Goal: Task Accomplishment & Management: Use online tool/utility

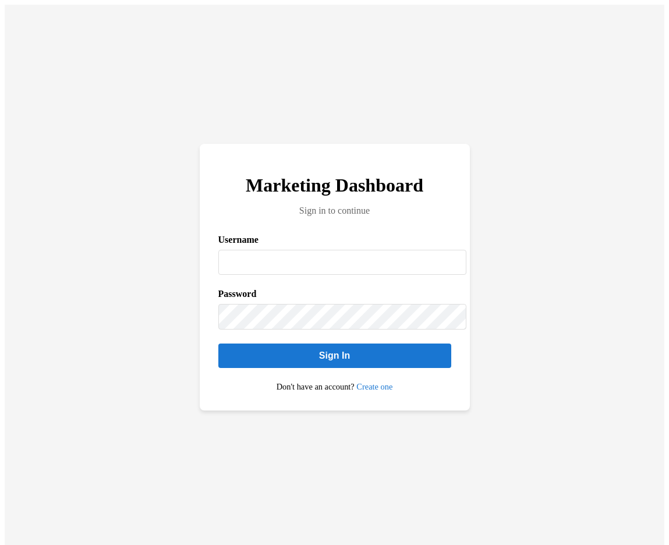
click at [310, 255] on input "Username" at bounding box center [342, 262] width 248 height 25
click at [379, 392] on link "Create one" at bounding box center [375, 386] width 36 height 9
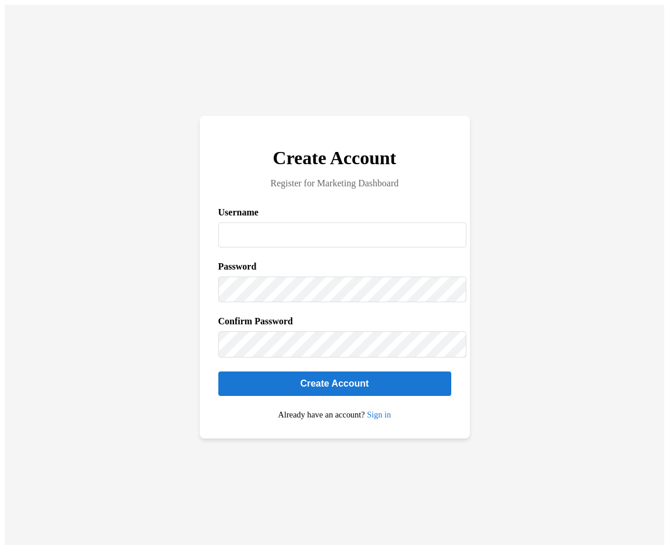
click at [301, 229] on input "Username" at bounding box center [342, 235] width 248 height 25
click at [290, 238] on input "Username" at bounding box center [342, 235] width 248 height 25
click at [290, 238] on input "*" at bounding box center [342, 235] width 248 height 25
type input "*"
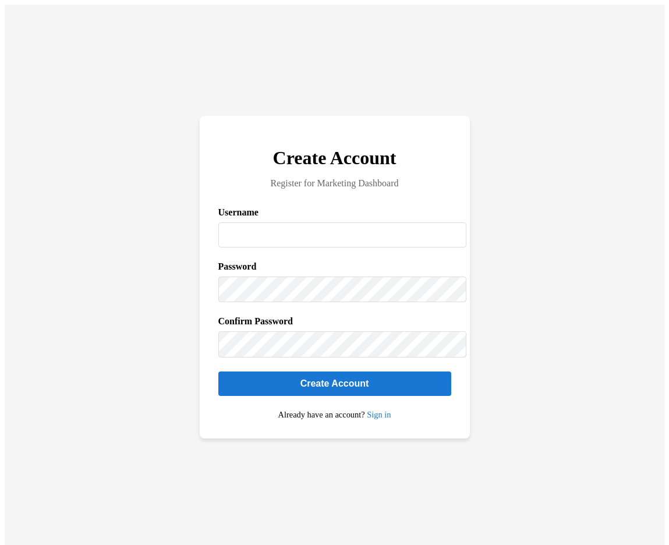
click at [290, 237] on input "Username" at bounding box center [342, 235] width 248 height 25
click at [241, 226] on input "Username" at bounding box center [342, 235] width 248 height 25
click at [283, 232] on input "*******" at bounding box center [342, 235] width 248 height 25
click at [275, 215] on label "Username" at bounding box center [334, 212] width 233 height 10
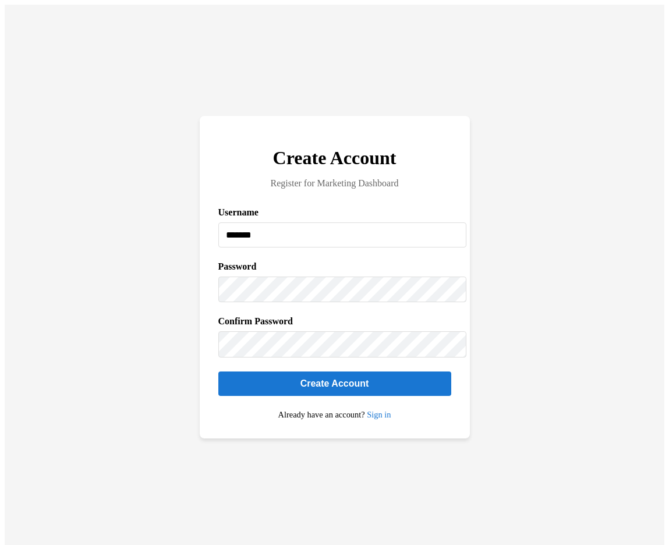
click at [275, 223] on input "*******" at bounding box center [342, 235] width 248 height 25
click at [281, 307] on form "Username ******* Password Confirm Password Create Account" at bounding box center [334, 301] width 233 height 189
click at [278, 305] on form "Username ******* Password Confirm Password Create Account" at bounding box center [334, 301] width 233 height 189
click at [284, 234] on input "*******" at bounding box center [342, 235] width 248 height 25
type input "*"
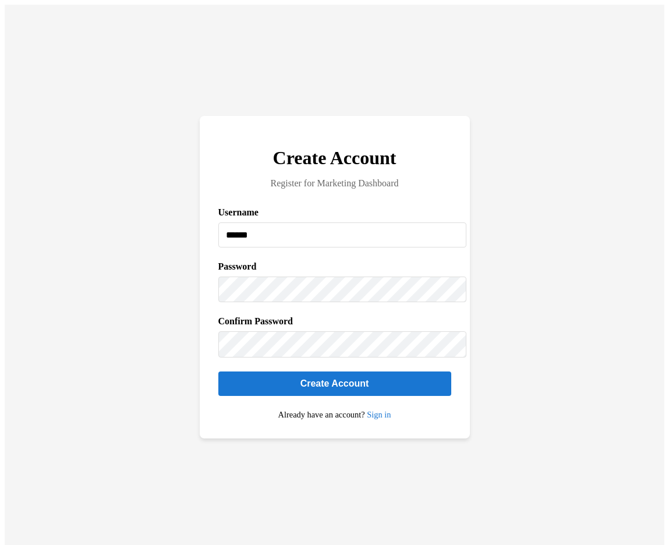
type input "**********"
click at [218, 372] on button "Create Account" at bounding box center [334, 384] width 233 height 24
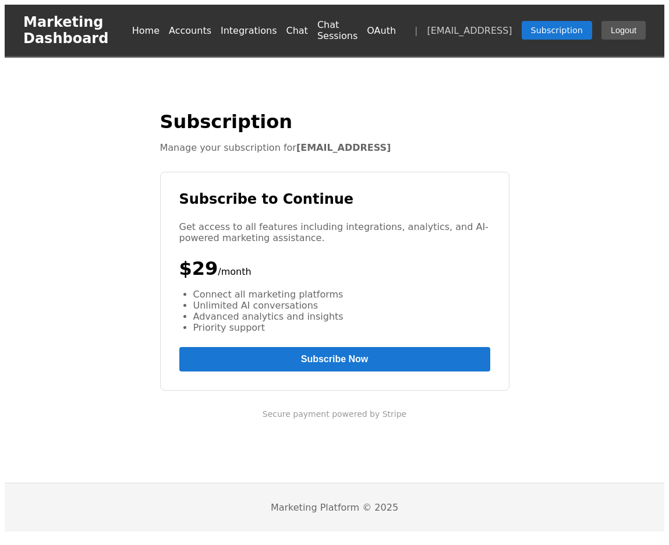
click at [387, 354] on button "Subscribe Now" at bounding box center [334, 359] width 311 height 24
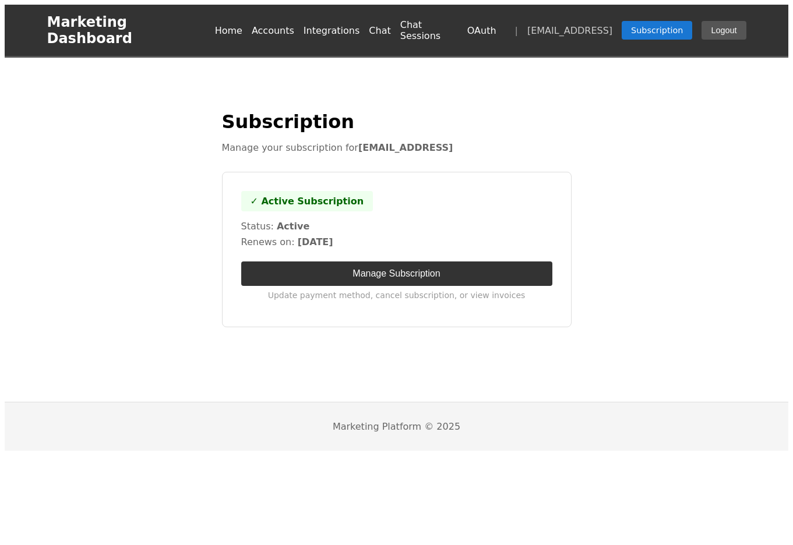
click at [414, 242] on div "✓ Active Subscription Status: active Renews on: [DATE] Manage Subscription Upda…" at bounding box center [397, 250] width 350 height 156
click at [414, 262] on button "Manage Subscription" at bounding box center [396, 274] width 311 height 24
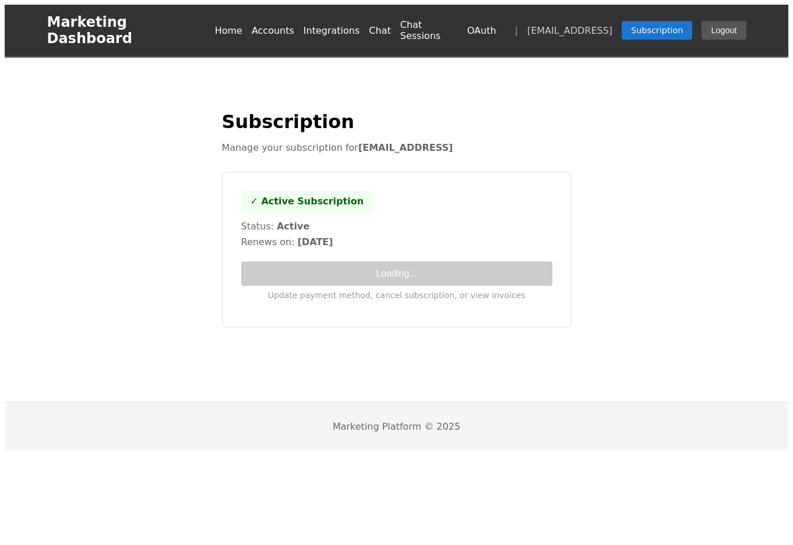
click at [242, 25] on link "Home" at bounding box center [228, 30] width 27 height 11
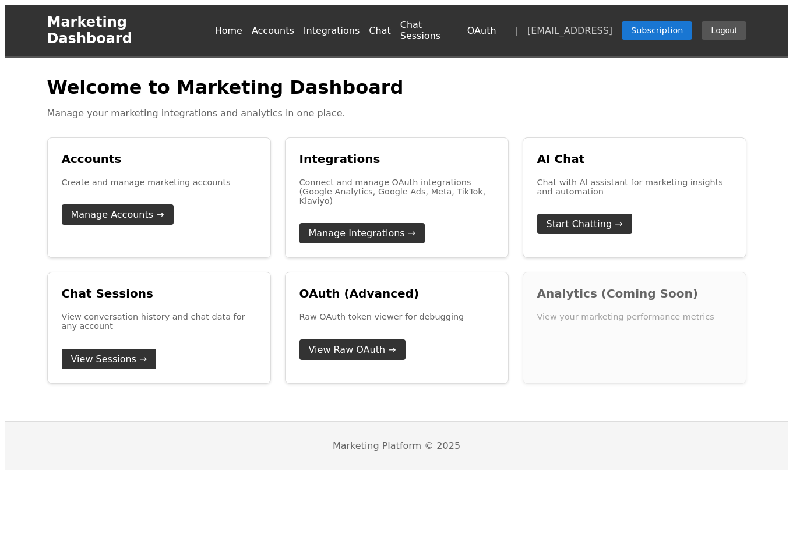
click at [190, 287] on div "Chat Sessions View conversation history and chat data for any account View Sess…" at bounding box center [159, 327] width 224 height 111
click at [191, 281] on div "Chat Sessions View conversation history and chat data for any account View Sess…" at bounding box center [159, 327] width 224 height 111
click at [383, 29] on link "Chat" at bounding box center [380, 30] width 22 height 11
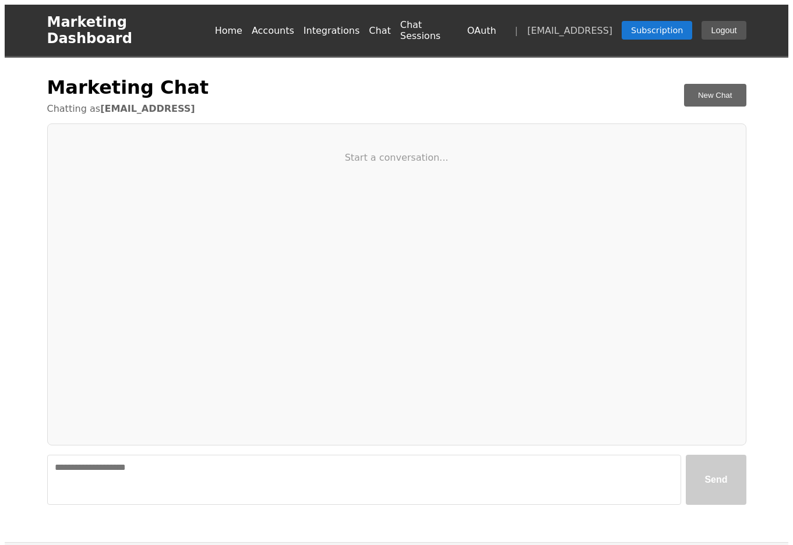
click at [387, 132] on div "Start a conversation..." at bounding box center [396, 285] width 699 height 322
click at [157, 466] on textarea at bounding box center [364, 480] width 634 height 50
type textarea "**"
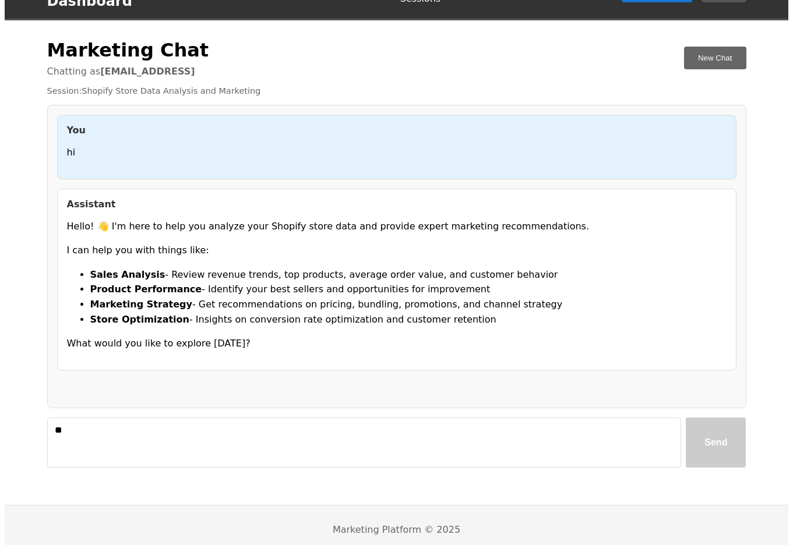
click at [181, 422] on textarea "**" at bounding box center [364, 443] width 634 height 50
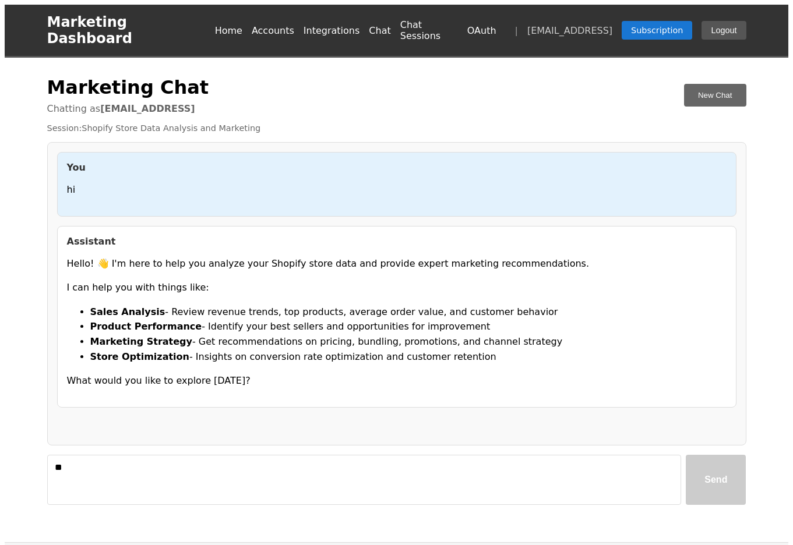
click at [354, 25] on link "Integrations" at bounding box center [332, 30] width 57 height 11
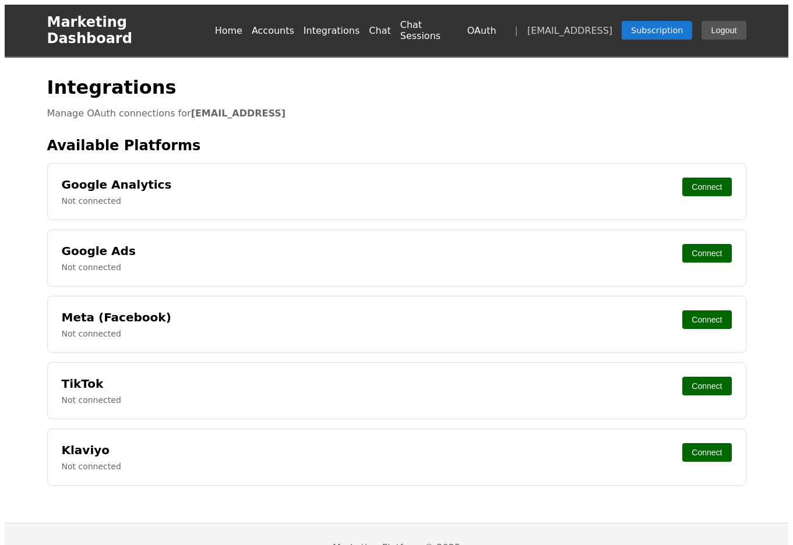
click at [720, 178] on button "Connect" at bounding box center [706, 187] width 49 height 19
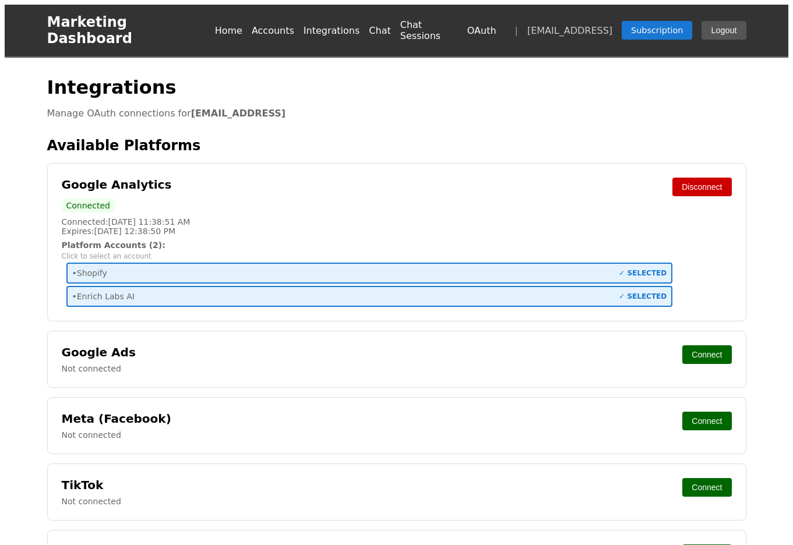
click at [591, 263] on div "• Shopify ✓ SELECTED" at bounding box center [369, 273] width 607 height 21
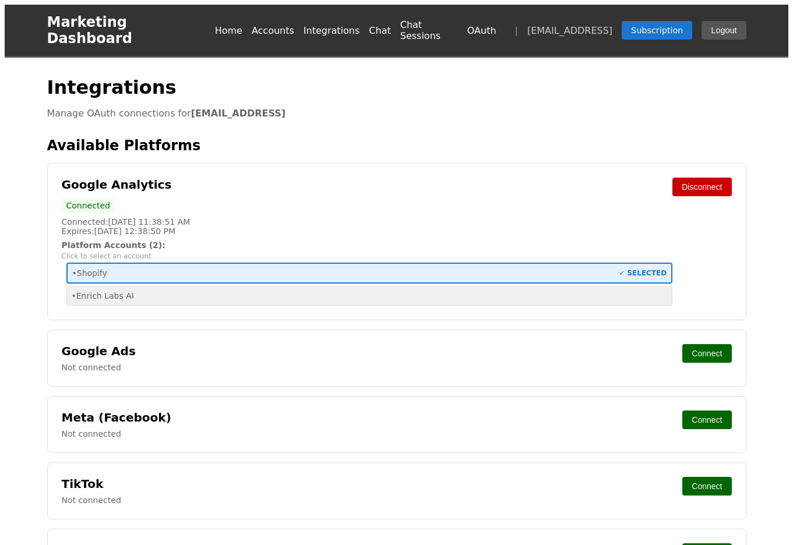
click at [569, 286] on div "• Enrich Labs AI" at bounding box center [369, 296] width 607 height 20
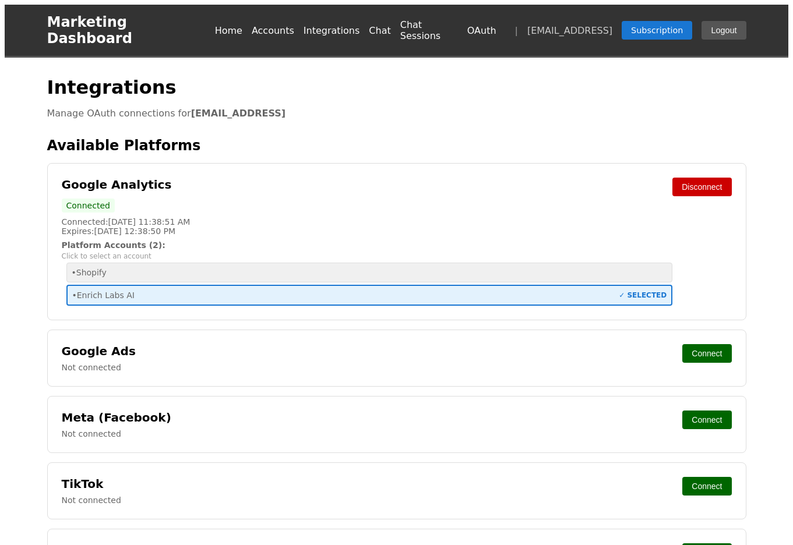
click at [572, 268] on div "• Shopify" at bounding box center [370, 272] width 596 height 9
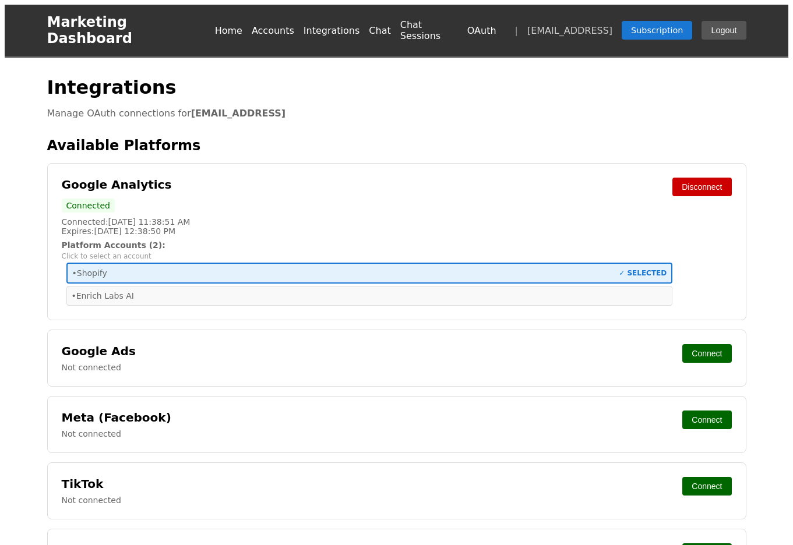
click at [379, 25] on link "Chat" at bounding box center [380, 30] width 22 height 11
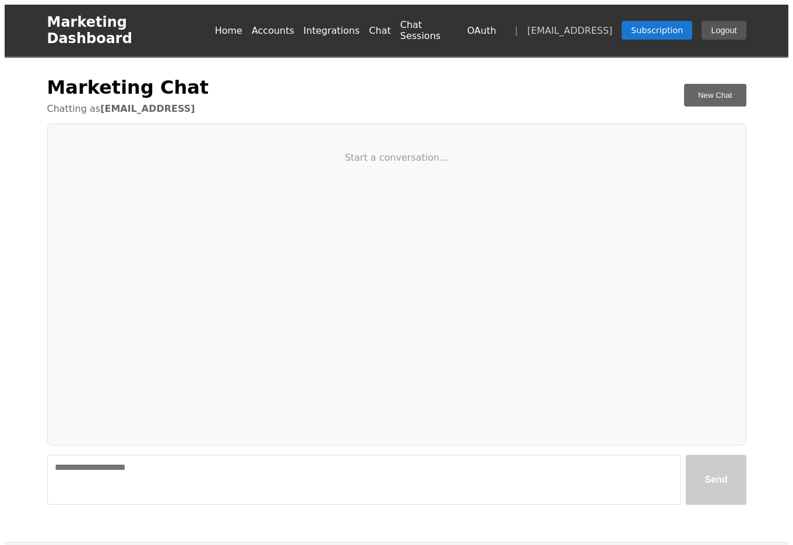
click at [327, 456] on textarea at bounding box center [364, 480] width 634 height 50
type textarea "**********"
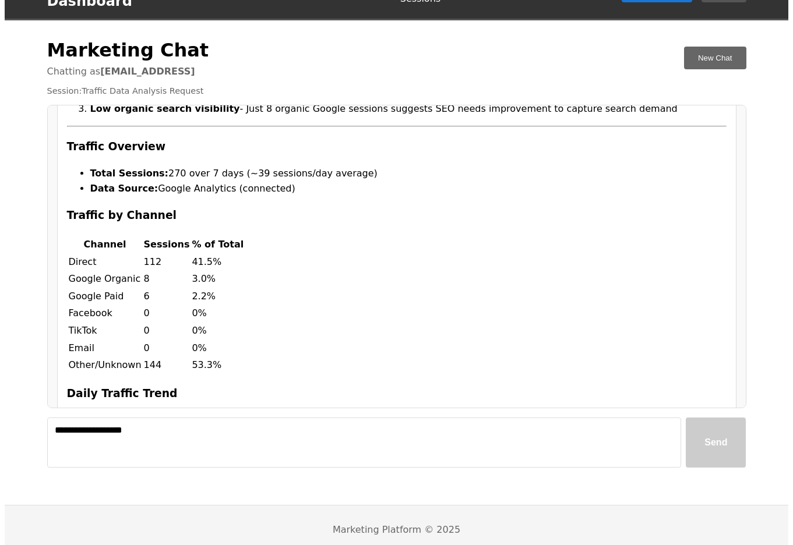
scroll to position [372, 0]
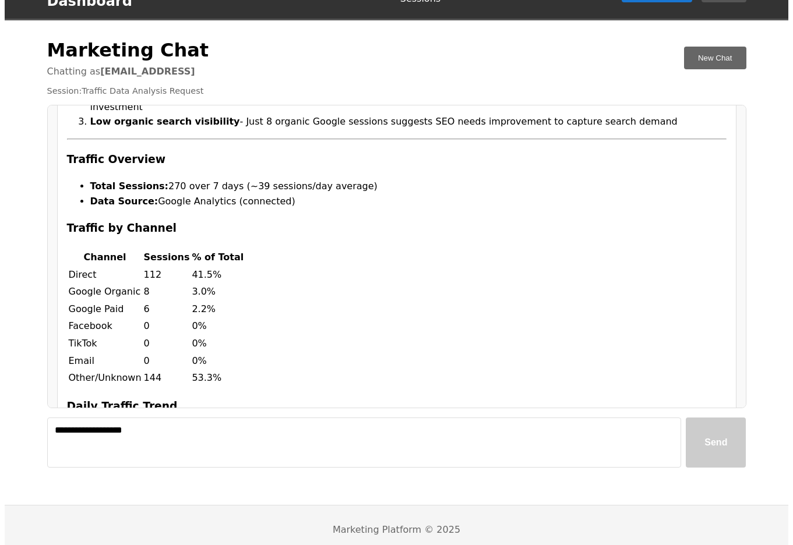
click at [192, 318] on td "0%" at bounding box center [217, 326] width 53 height 16
click at [184, 194] on li "Data Source: Google Analytics (connected)" at bounding box center [408, 201] width 636 height 15
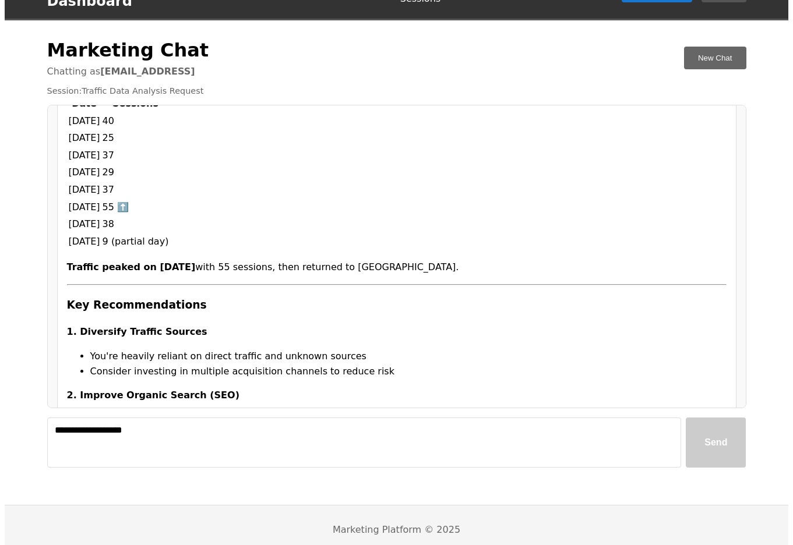
scroll to position [865, 0]
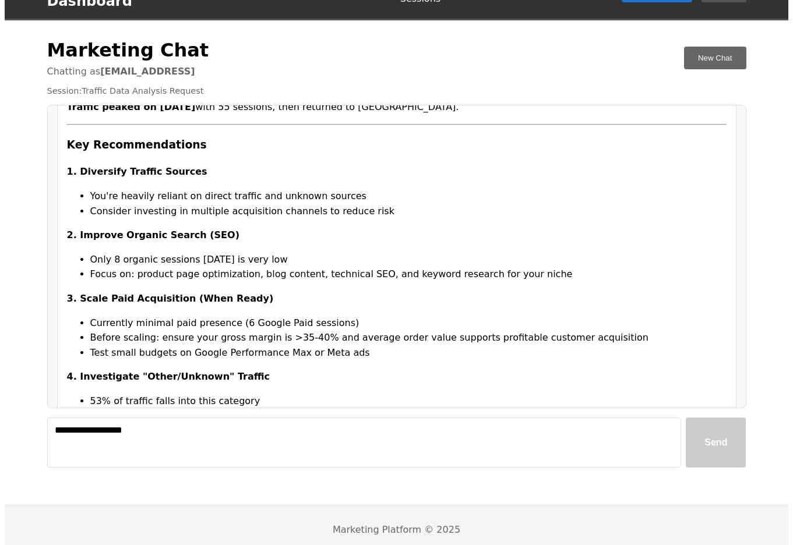
click at [149, 316] on li "Currently minimal paid presence (6 Google Paid sessions)" at bounding box center [408, 323] width 636 height 15
click at [90, 316] on li "Currently minimal paid presence (6 Google Paid sessions)" at bounding box center [408, 323] width 636 height 15
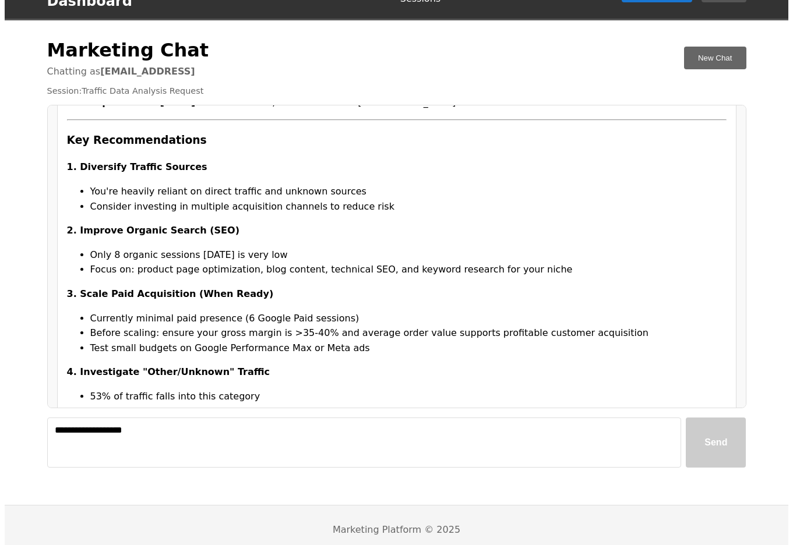
scroll to position [929, 0]
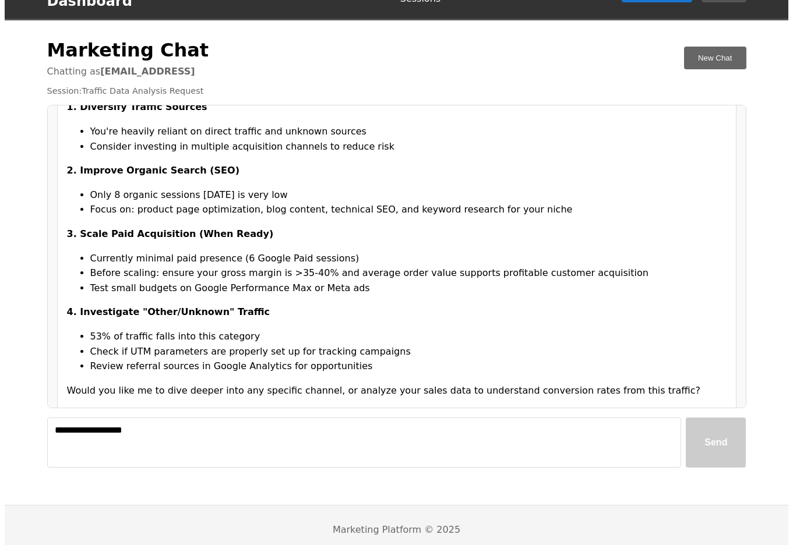
click at [172, 419] on textarea "**********" at bounding box center [364, 443] width 634 height 50
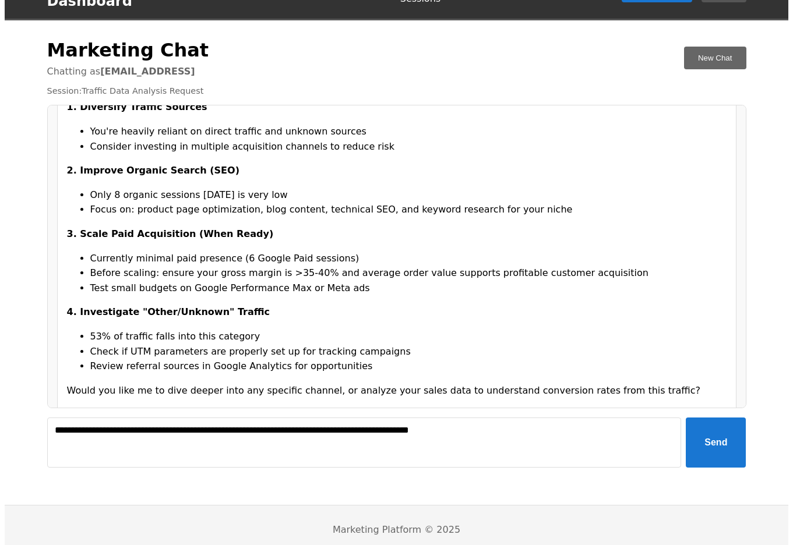
type textarea "**********"
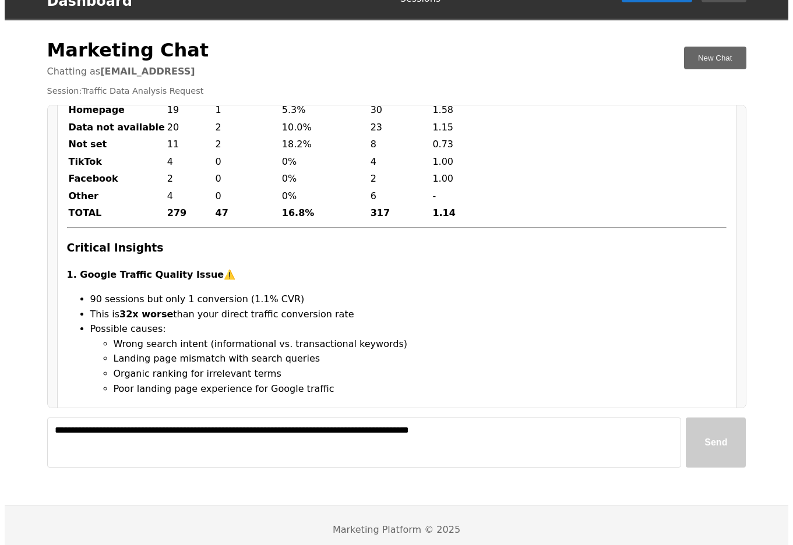
scroll to position [2114, 0]
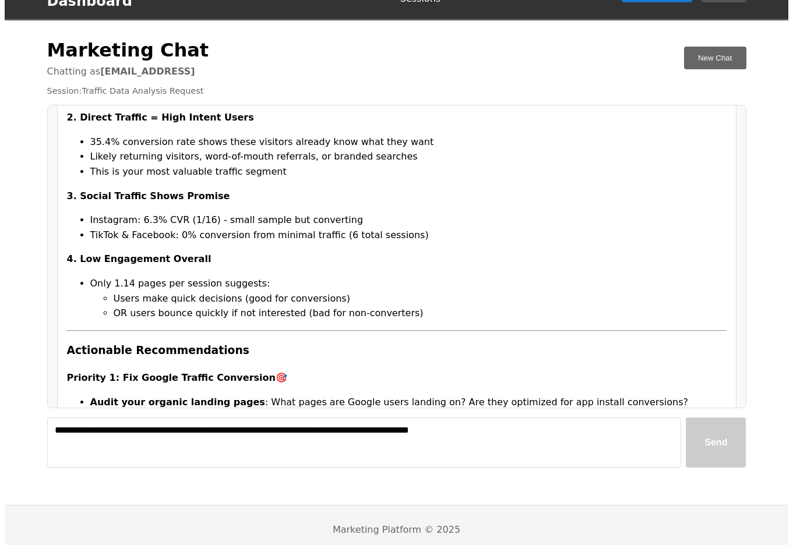
click at [291, 214] on div "Traffic & Conversion Analysis (Last 7 Days) Focus: App Install Conversions Top …" at bounding box center [397, 246] width 660 height 1479
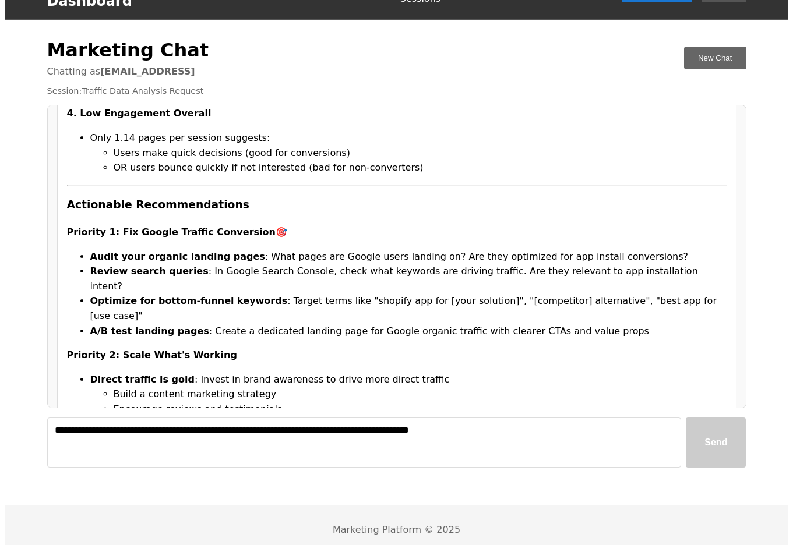
scroll to position [2492, 0]
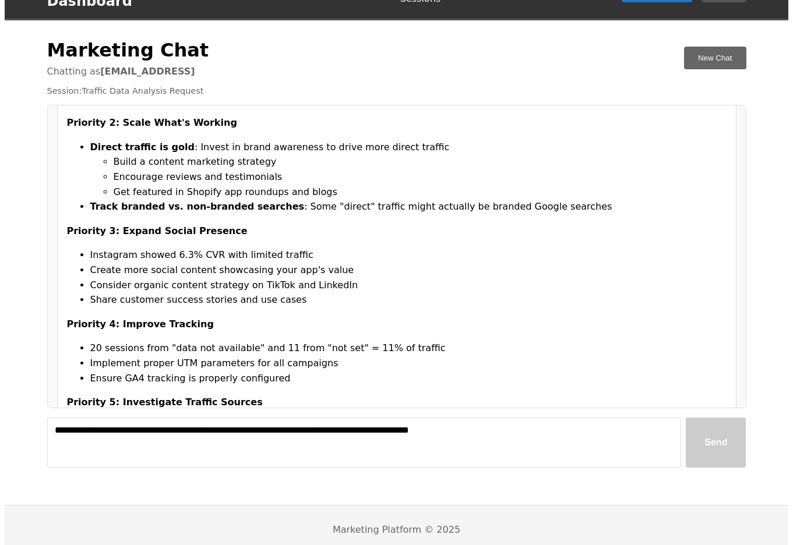
click at [285, 278] on li "Consider organic content strategy on TikTok and LinkedIn" at bounding box center [408, 285] width 636 height 15
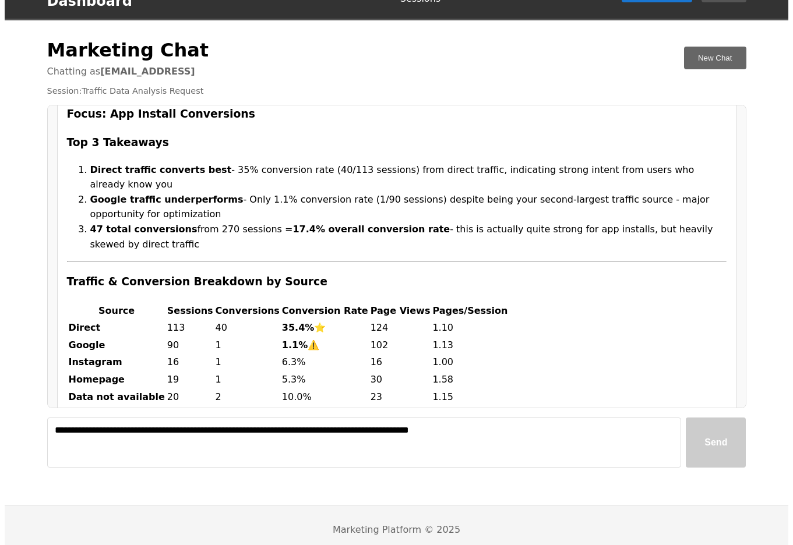
scroll to position [1441, 0]
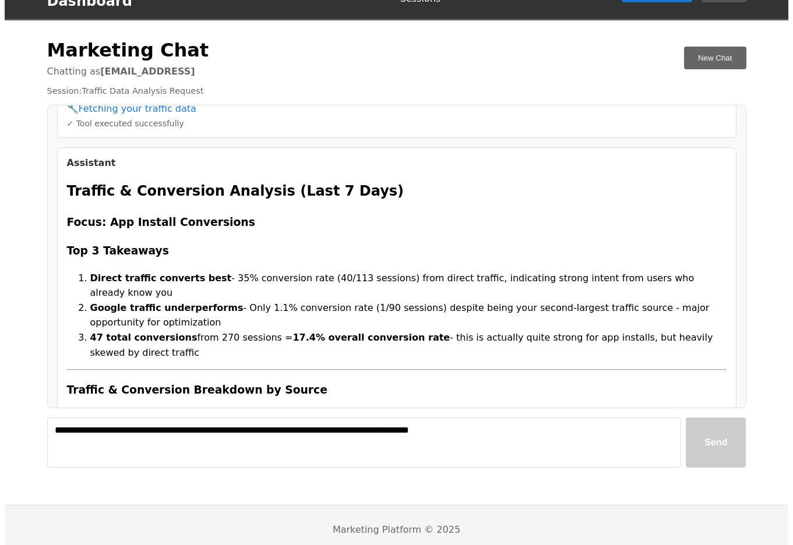
click at [342, 157] on div "Assistant" at bounding box center [397, 162] width 660 height 11
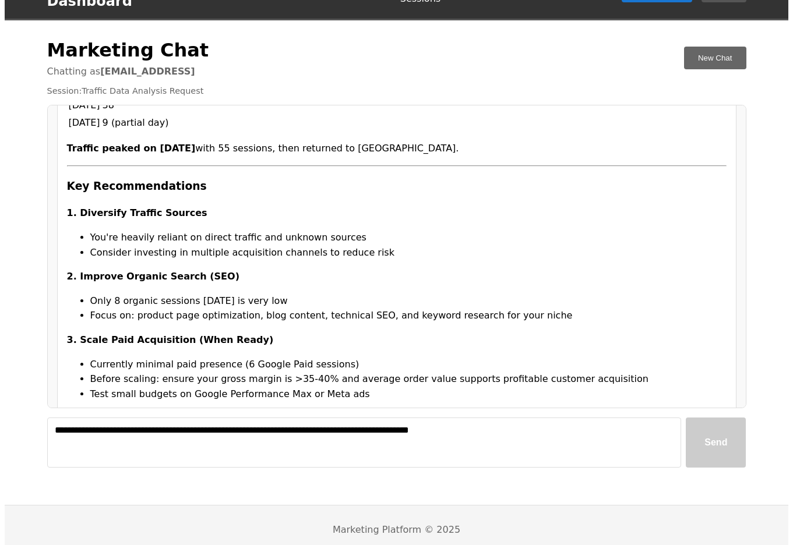
scroll to position [623, 0]
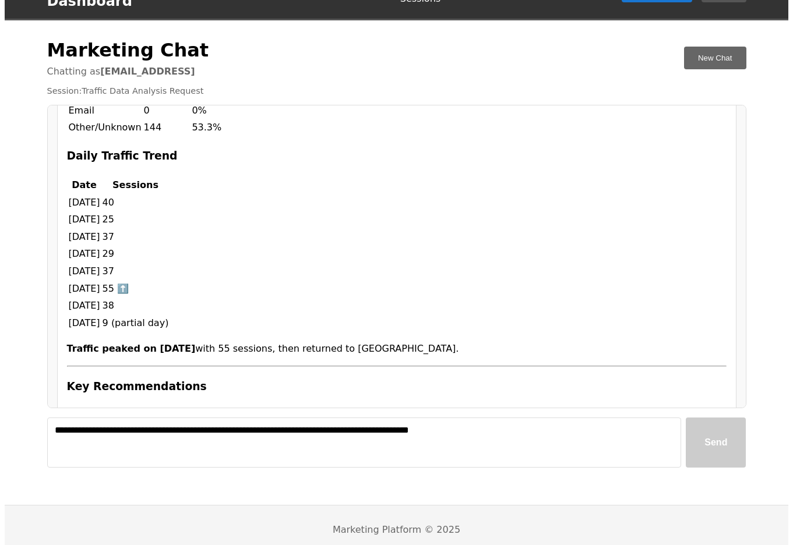
click at [289, 262] on div "Traffic Analysis (Last 7 Days) Top 3 Takeaways Direct traffic dominates - 41% o…" at bounding box center [397, 223] width 660 height 962
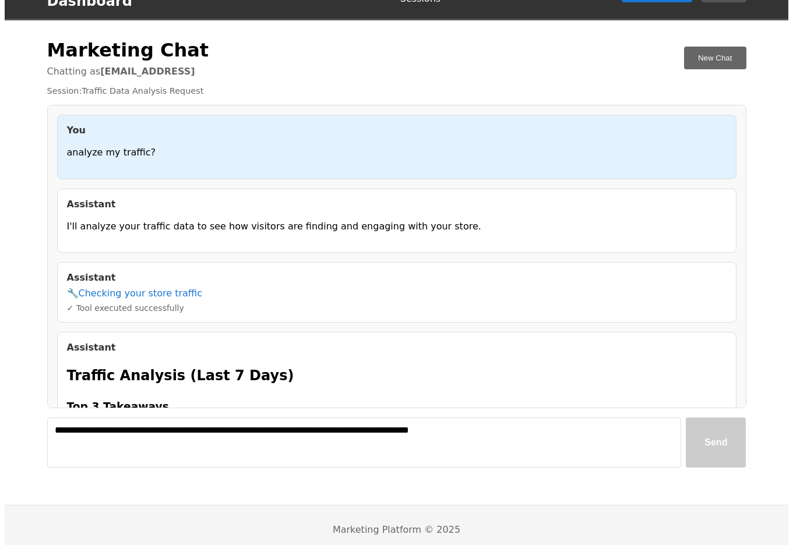
click at [693, 199] on div "Assistant" at bounding box center [397, 204] width 660 height 11
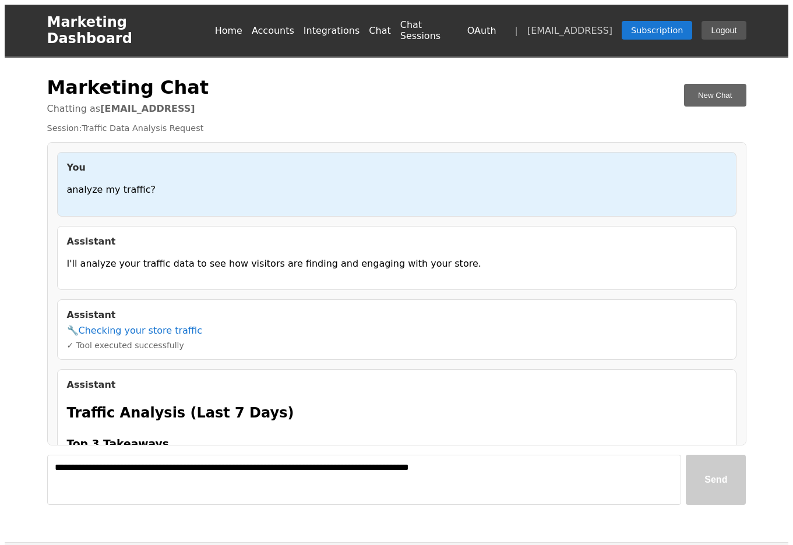
click at [44, 80] on main "Marketing Chat Chatting as seijin@enrichlabs.ai New Chat Session: Traffic Data …" at bounding box center [397, 290] width 736 height 429
click at [262, 91] on div "Marketing Chat Chatting as seijin@enrichlabs.ai New Chat" at bounding box center [396, 95] width 699 height 38
click at [477, 76] on div "Marketing Chat Chatting as seijin@enrichlabs.ai New Chat" at bounding box center [396, 95] width 699 height 38
click at [568, 98] on div "Marketing Chat Chatting as seijin@enrichlabs.ai New Chat" at bounding box center [396, 95] width 699 height 38
click at [365, 76] on div "Marketing Chat Chatting as seijin@enrichlabs.ai New Chat" at bounding box center [396, 95] width 699 height 38
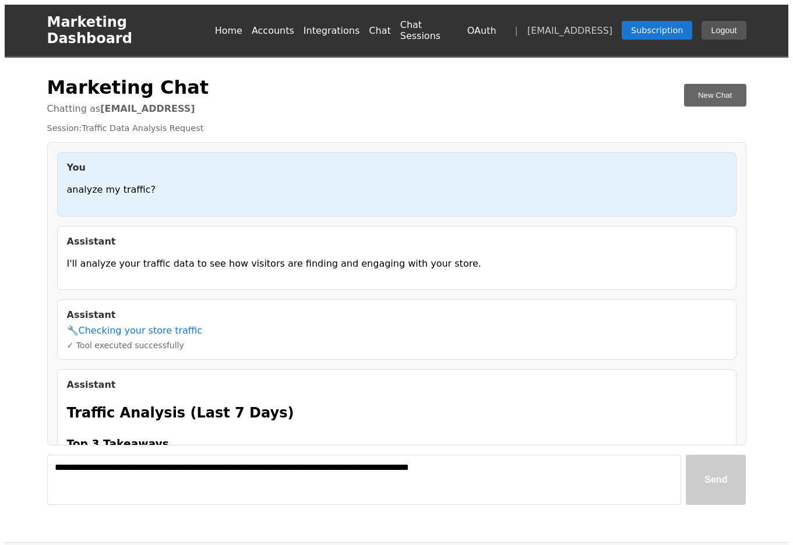
click at [365, 76] on div "Marketing Chat Chatting as seijin@enrichlabs.ai New Chat" at bounding box center [396, 95] width 699 height 38
click at [235, 104] on div "Marketing Chat Chatting as seijin@enrichlabs.ai New Chat Session: Traffic Data …" at bounding box center [396, 290] width 699 height 429
click at [202, 205] on div "You analyze my traffic? Assistant I'll analyze your traffic data to see how vis…" at bounding box center [396, 294] width 699 height 304
click at [224, 124] on div "Session: Traffic Data Analysis Request" at bounding box center [396, 128] width 699 height 9
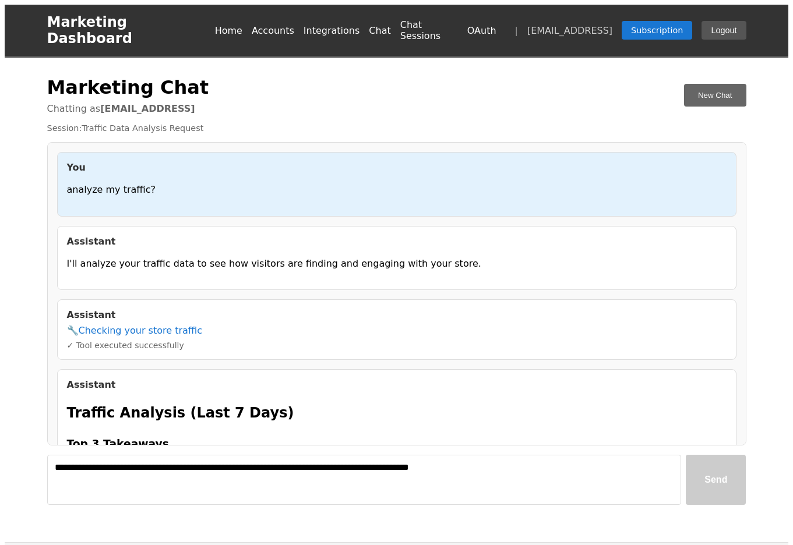
click at [368, 124] on div "Session: Traffic Data Analysis Request" at bounding box center [396, 128] width 699 height 9
click at [365, 124] on div "Session: Traffic Data Analysis Request" at bounding box center [396, 128] width 699 height 9
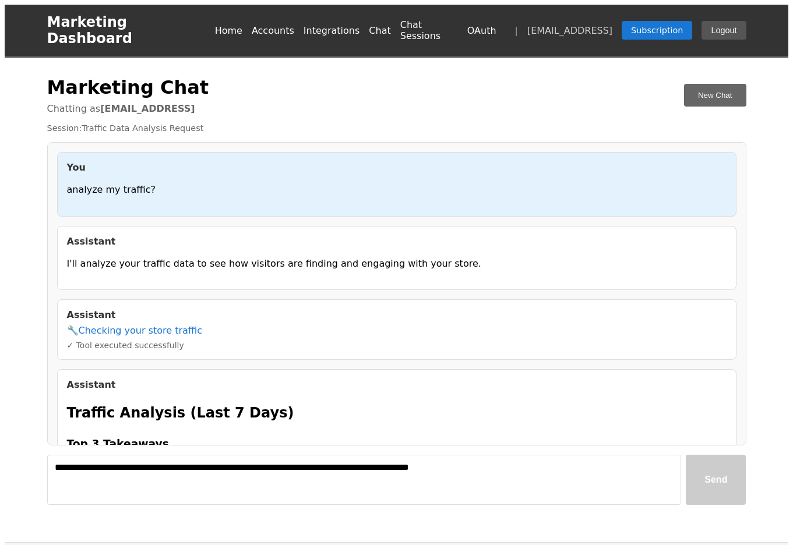
click at [335, 325] on div "🔧 Checking your store traffic" at bounding box center [397, 330] width 660 height 11
click at [325, 124] on div "Session: Traffic Data Analysis Request" at bounding box center [396, 128] width 699 height 9
click at [343, 166] on div "You analyze my traffic?" at bounding box center [396, 184] width 679 height 65
click at [222, 259] on div "Assistant I'll analyze your traffic data to see how visitors are finding and en…" at bounding box center [396, 258] width 679 height 65
click at [221, 238] on div "Assistant I'll analyze your traffic data to see how visitors are finding and en…" at bounding box center [396, 258] width 679 height 65
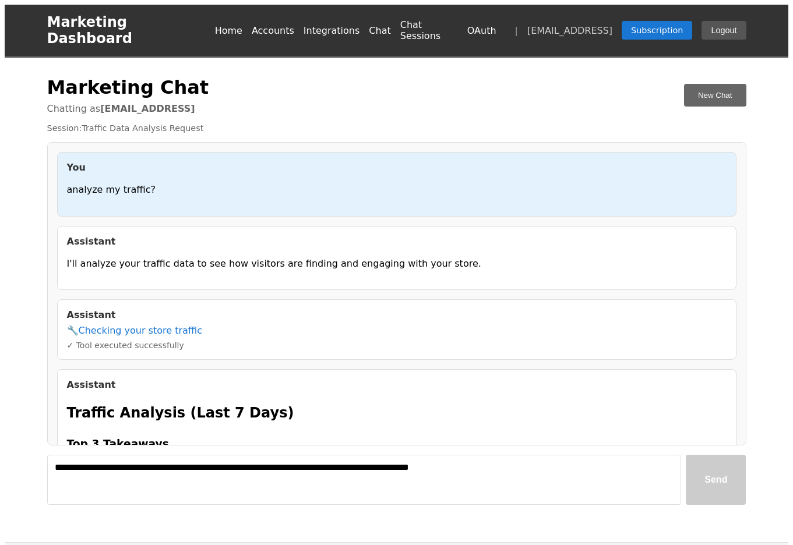
click at [221, 239] on div "Assistant I'll analyze your traffic data to see how visitors are finding and en…" at bounding box center [396, 258] width 679 height 65
click at [250, 142] on div "You analyze my traffic? Assistant I'll analyze your traffic data to see how vis…" at bounding box center [396, 294] width 699 height 304
click at [316, 309] on div "Assistant" at bounding box center [397, 314] width 660 height 11
click at [352, 277] on div "You analyze my traffic? Assistant I'll analyze your traffic data to see how vis…" at bounding box center [396, 294] width 699 height 304
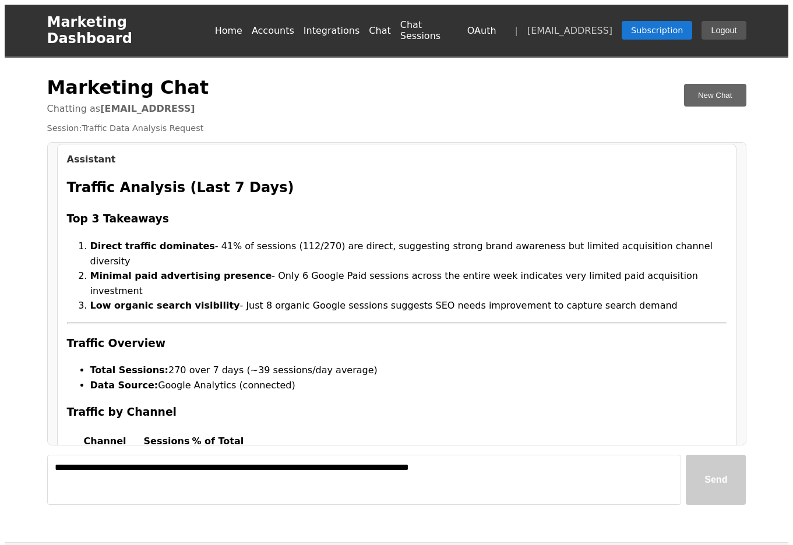
scroll to position [371, 0]
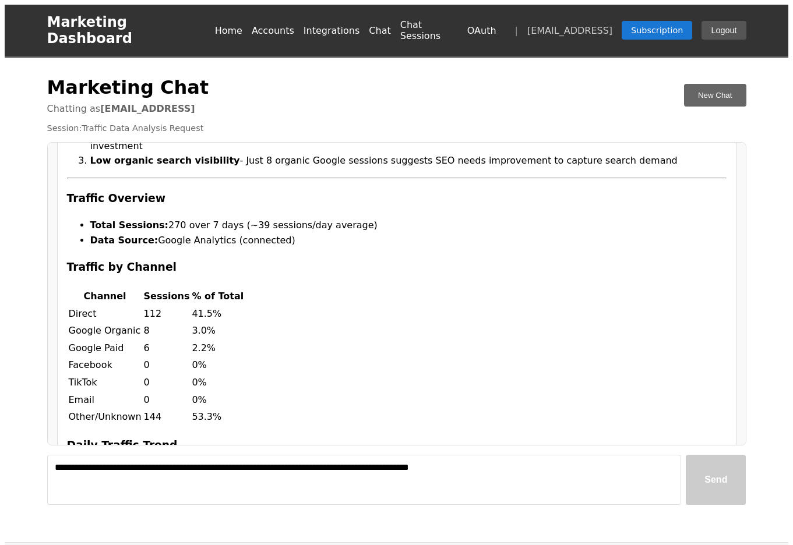
click at [352, 277] on div "Traffic Analysis (Last 7 Days) Top 3 Takeaways Direct traffic dominates - 41% o…" at bounding box center [397, 512] width 660 height 962
click at [341, 253] on div "Traffic Analysis (Last 7 Days) Top 3 Takeaways Direct traffic dominates - 41% o…" at bounding box center [397, 512] width 660 height 962
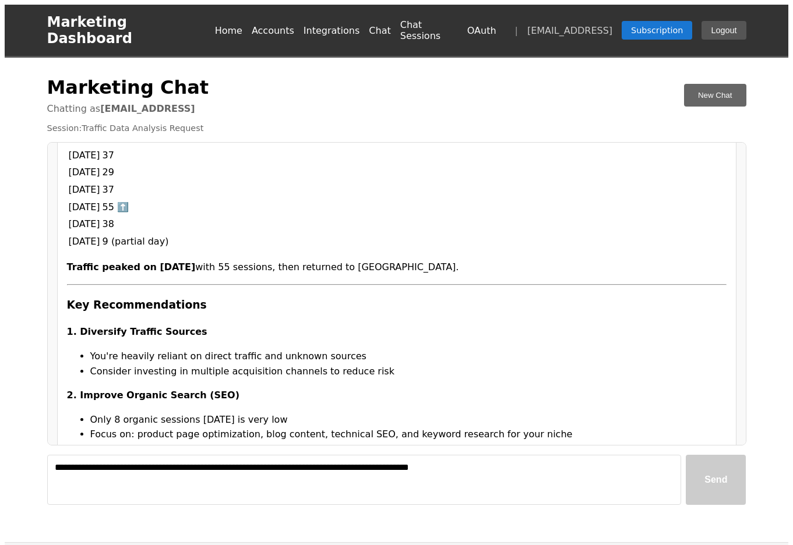
scroll to position [0, 0]
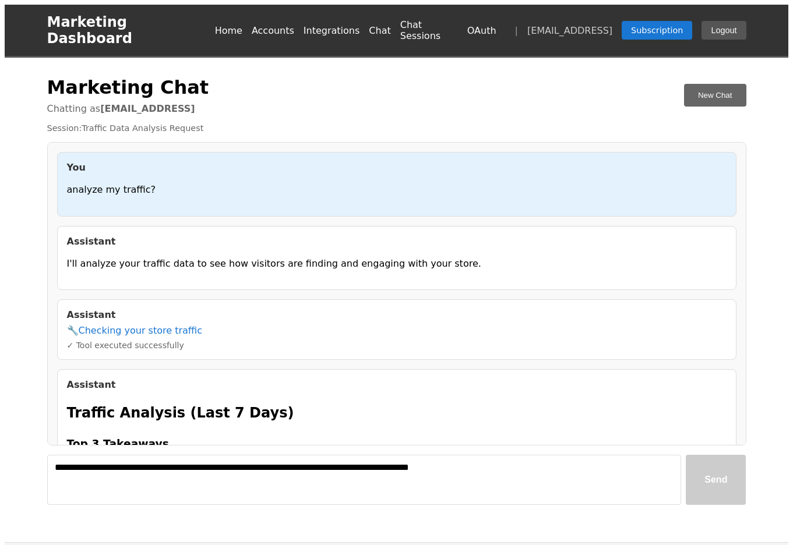
click at [501, 76] on div "Marketing Chat Chatting as seijin@enrichlabs.ai New Chat" at bounding box center [396, 95] width 699 height 38
click at [255, 77] on div "Marketing Chat Chatting as seijin@enrichlabs.ai New Chat" at bounding box center [396, 95] width 699 height 38
click at [323, 210] on div "You analyze my traffic? Assistant I'll analyze your traffic data to see how vis…" at bounding box center [396, 294] width 699 height 304
click at [383, 122] on div "Marketing Chat Chatting as seijin@enrichlabs.ai New Chat Session: Traffic Data …" at bounding box center [396, 290] width 699 height 429
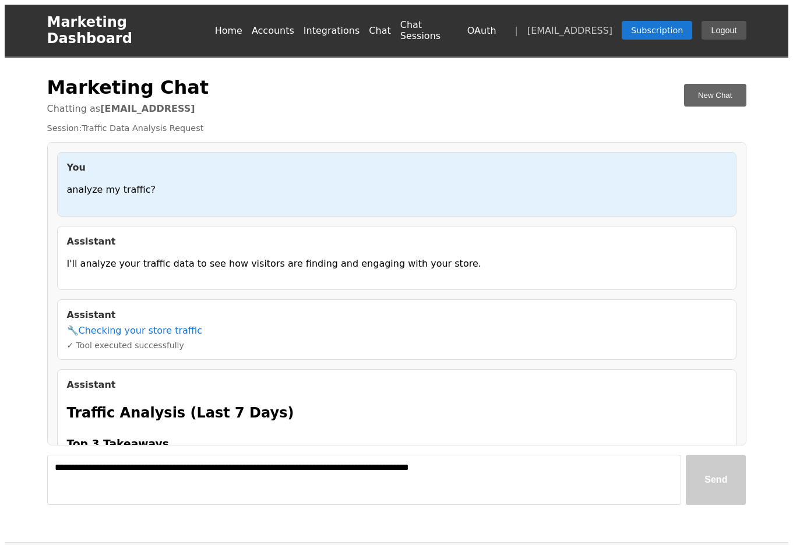
click at [582, 25] on span "[EMAIL_ADDRESS]" at bounding box center [569, 30] width 85 height 11
click at [186, 466] on textarea "**********" at bounding box center [364, 480] width 634 height 50
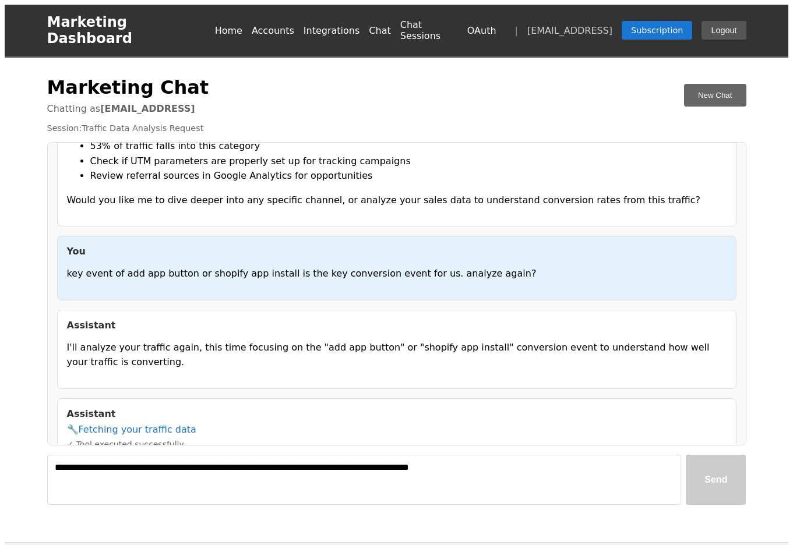
scroll to position [1934, 0]
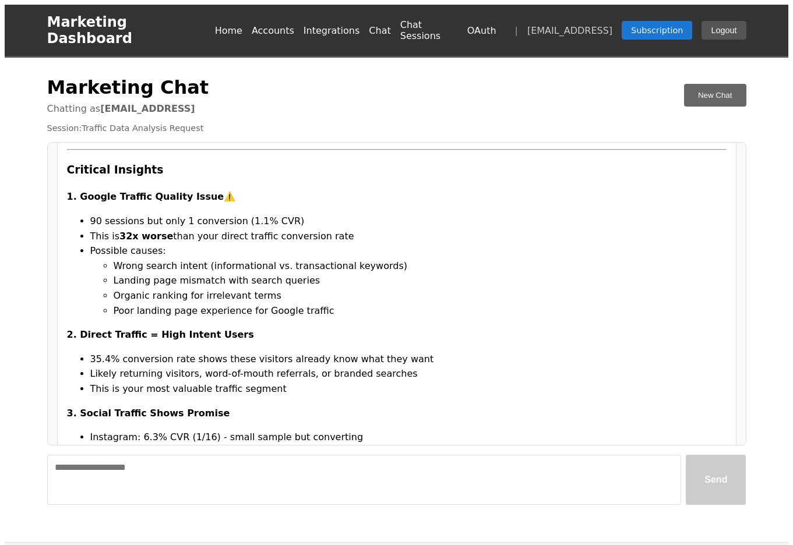
click at [359, 83] on div "Marketing Chat Chatting as seijin@enrichlabs.ai New Chat" at bounding box center [396, 95] width 699 height 38
click at [345, 32] on nav "Home Accounts Integrations Chat Chat Sessions OAuth | seijin@enrichlabs.ai Subs…" at bounding box center [480, 30] width 531 height 22
click at [345, 25] on link "Integrations" at bounding box center [332, 30] width 57 height 11
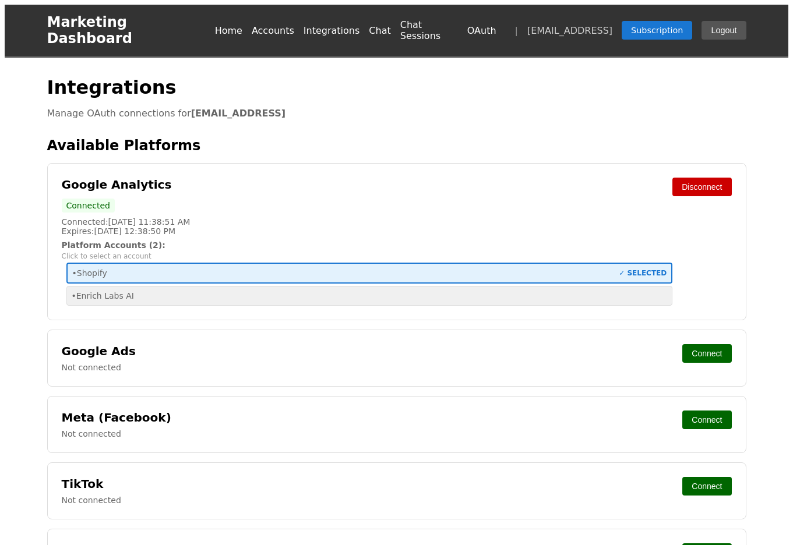
click at [150, 291] on div "• Enrich Labs AI" at bounding box center [370, 295] width 596 height 9
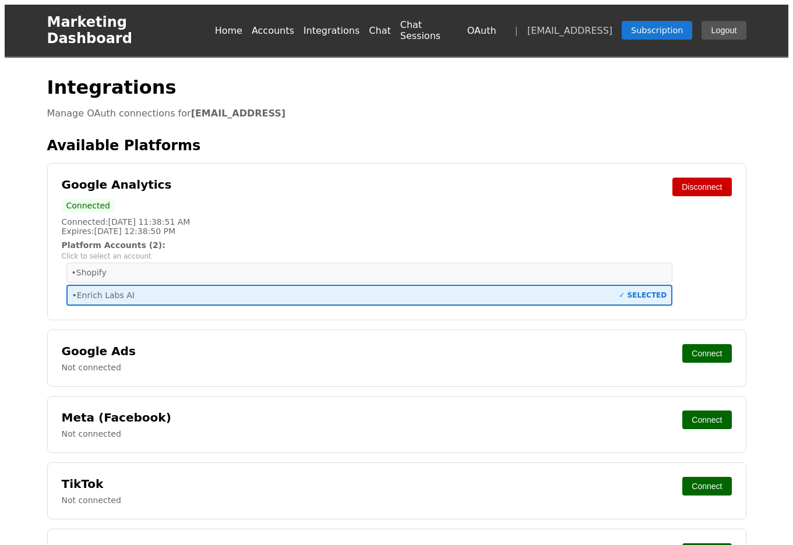
click at [390, 25] on link "Chat" at bounding box center [380, 30] width 22 height 11
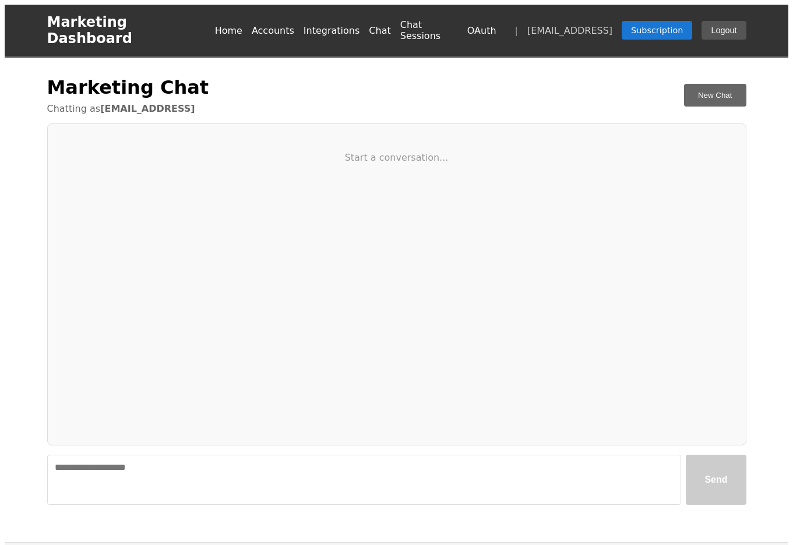
click at [287, 455] on textarea at bounding box center [364, 480] width 634 height 50
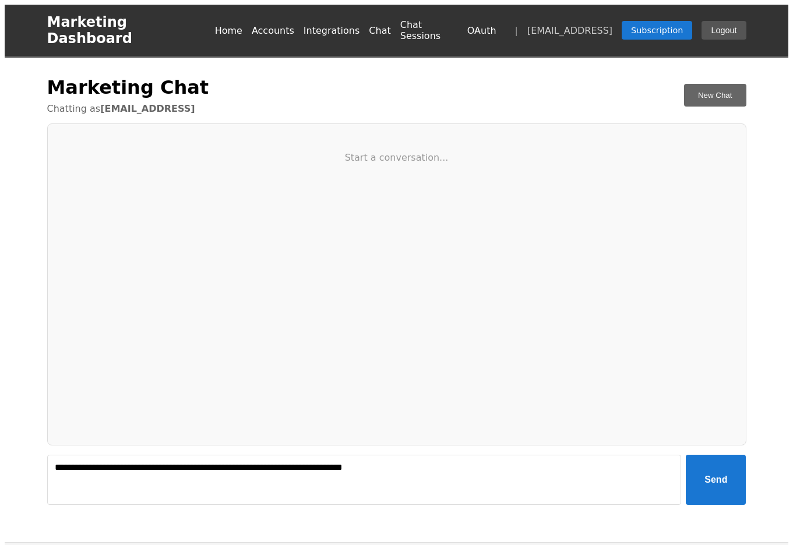
type textarea "**********"
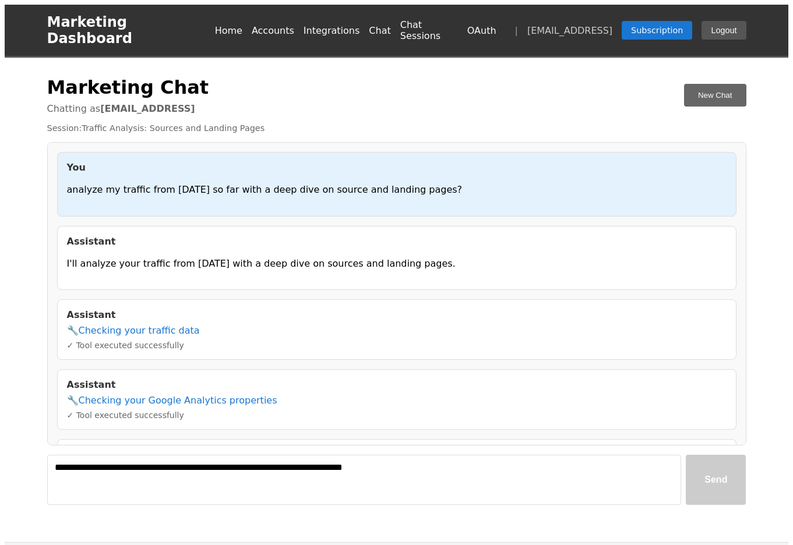
click at [325, 105] on div "Marketing Chat Chatting as [EMAIL_ADDRESS] New Chat Session: Traffic Analysis: …" at bounding box center [396, 290] width 699 height 429
click at [250, 102] on div "Marketing Chat Chatting as [EMAIL_ADDRESS] New Chat Session: Traffic Analysis: …" at bounding box center [396, 290] width 699 height 429
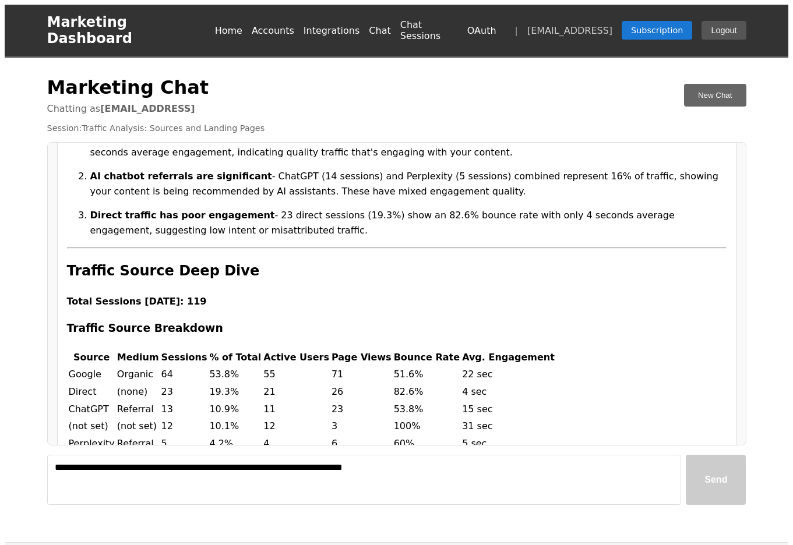
scroll to position [780, 0]
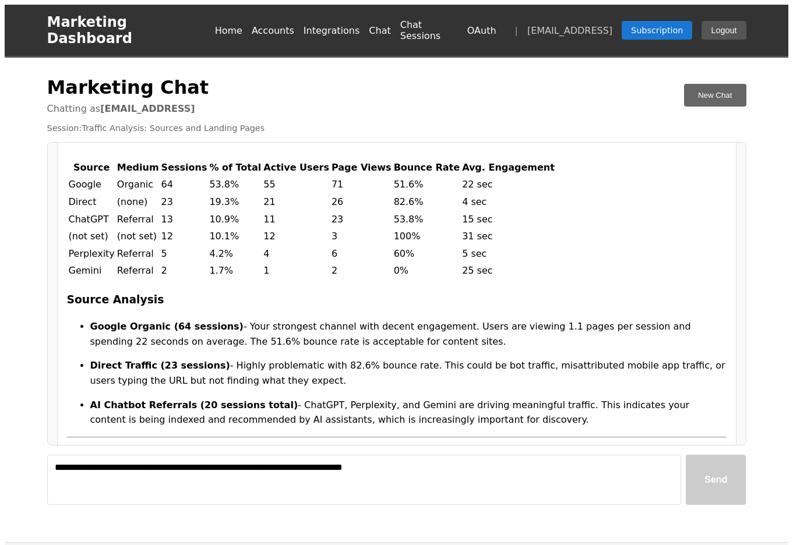
click at [263, 211] on td "11" at bounding box center [296, 219] width 67 height 16
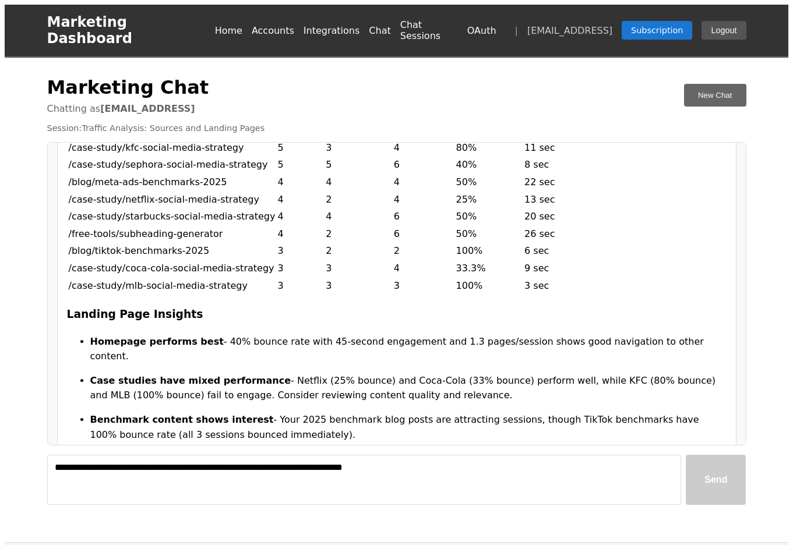
scroll to position [1227, 0]
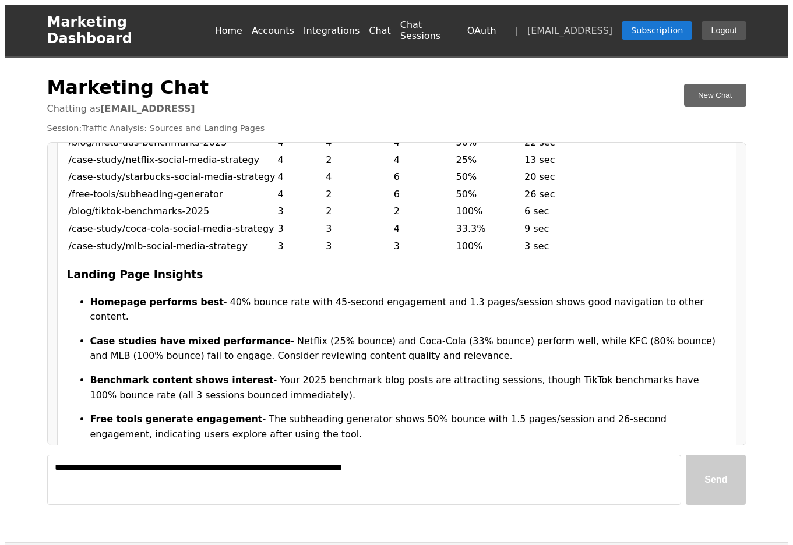
click at [265, 269] on h3 "Landing Page Insights" at bounding box center [397, 274] width 660 height 17
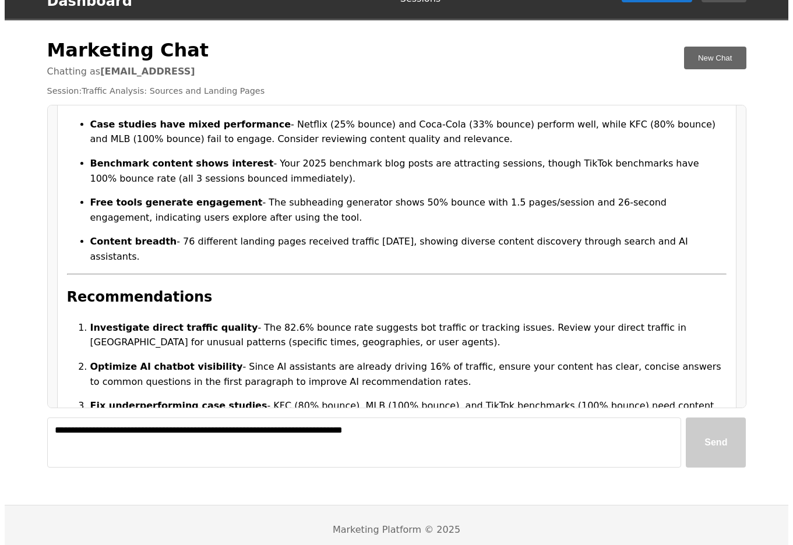
scroll to position [1574, 0]
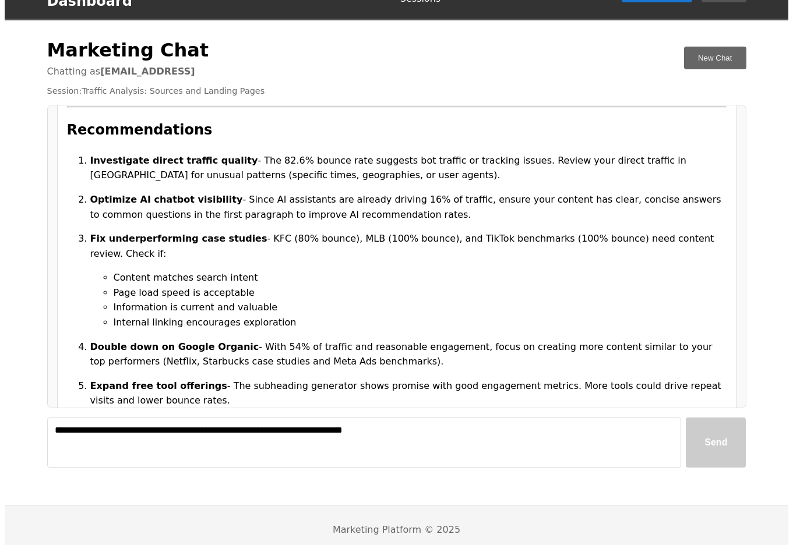
click at [242, 270] on li "Content matches search intent" at bounding box center [420, 277] width 613 height 15
click at [92, 194] on strong "Optimize AI chatbot visibility" at bounding box center [166, 199] width 153 height 11
